Goal: Navigation & Orientation: Understand site structure

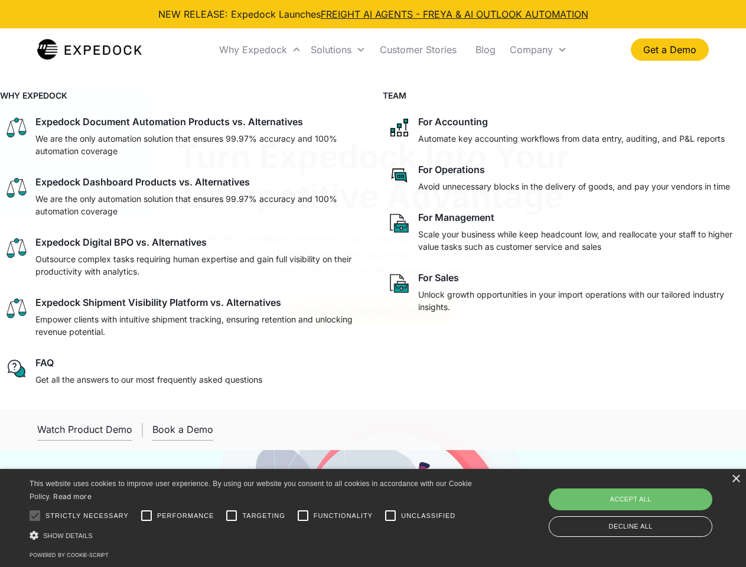
click at [261, 50] on div "Why Expedock" at bounding box center [253, 50] width 68 height 12
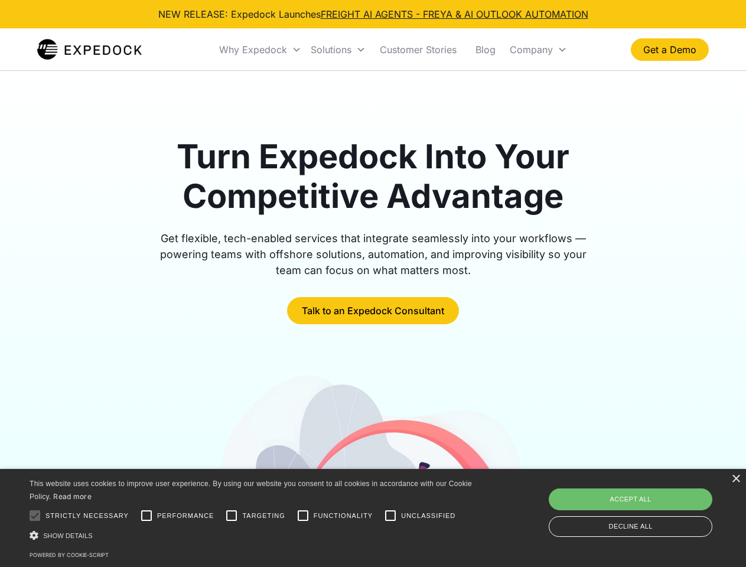
click at [338, 50] on div "Solutions" at bounding box center [331, 50] width 41 height 12
click at [538, 50] on div "Company" at bounding box center [531, 50] width 43 height 12
click at [35, 516] on div at bounding box center [35, 516] width 24 height 24
click at [147, 516] on input "Performance" at bounding box center [147, 516] width 24 height 24
checkbox input "true"
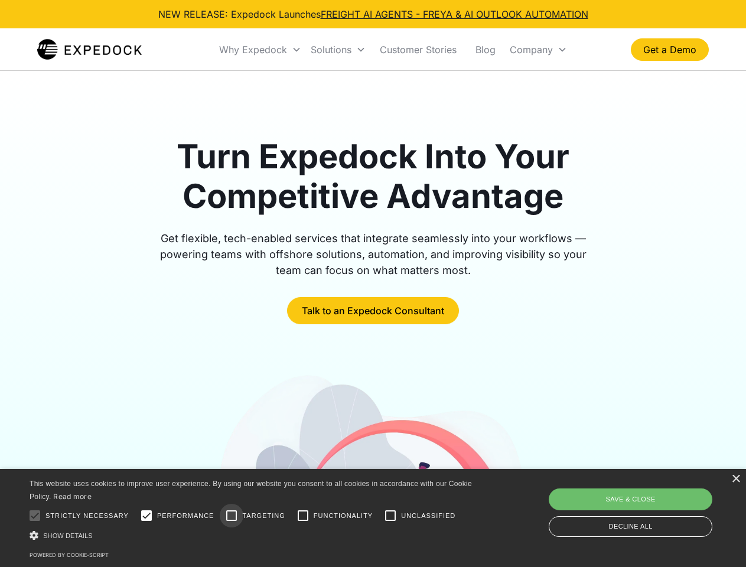
click at [232, 516] on input "Targeting" at bounding box center [232, 516] width 24 height 24
checkbox input "true"
click at [303, 516] on input "Functionality" at bounding box center [303, 516] width 24 height 24
checkbox input "true"
click at [391, 516] on input "Unclassified" at bounding box center [391, 516] width 24 height 24
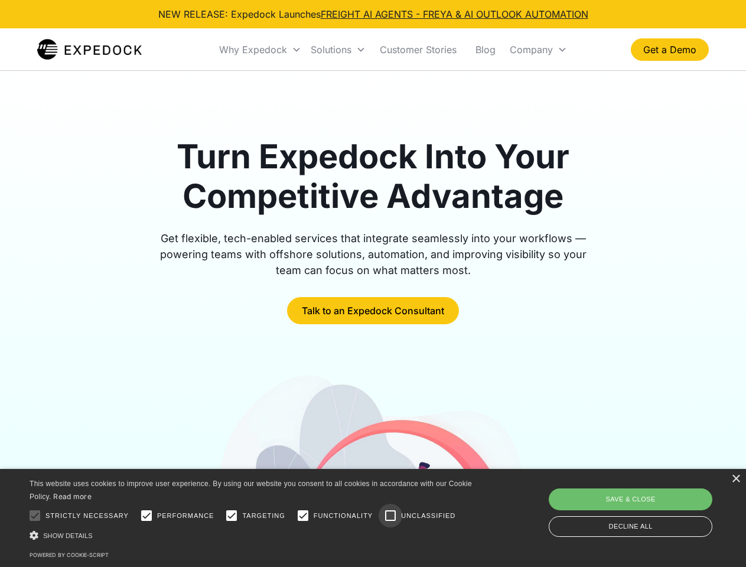
checkbox input "true"
click at [253, 535] on div "Show details Hide details" at bounding box center [253, 535] width 447 height 12
